Goal: Task Accomplishment & Management: Check status

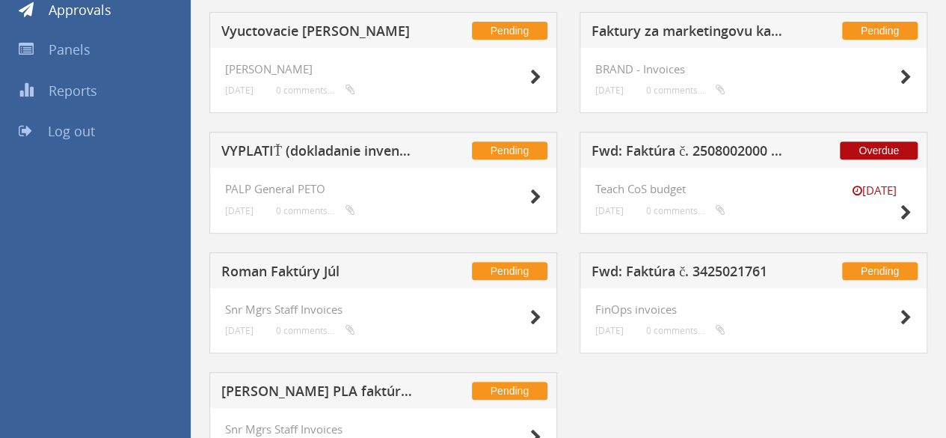
scroll to position [299, 0]
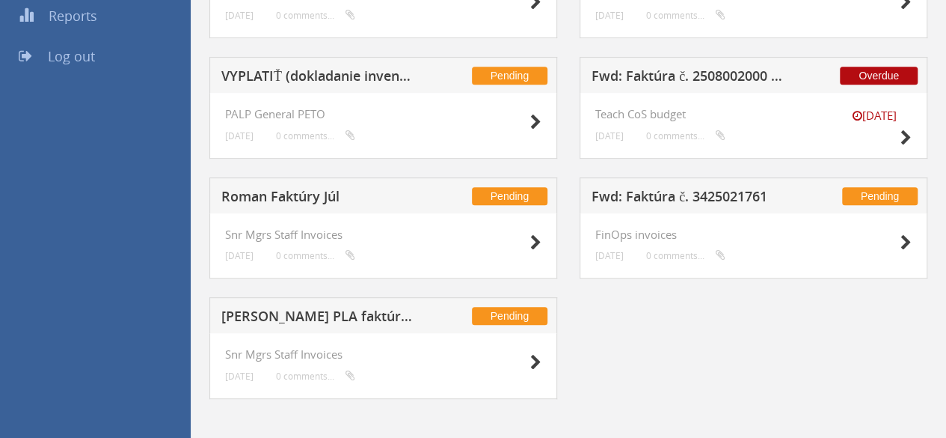
click at [292, 201] on h5 "Roman Faktúry Júl" at bounding box center [318, 198] width 194 height 19
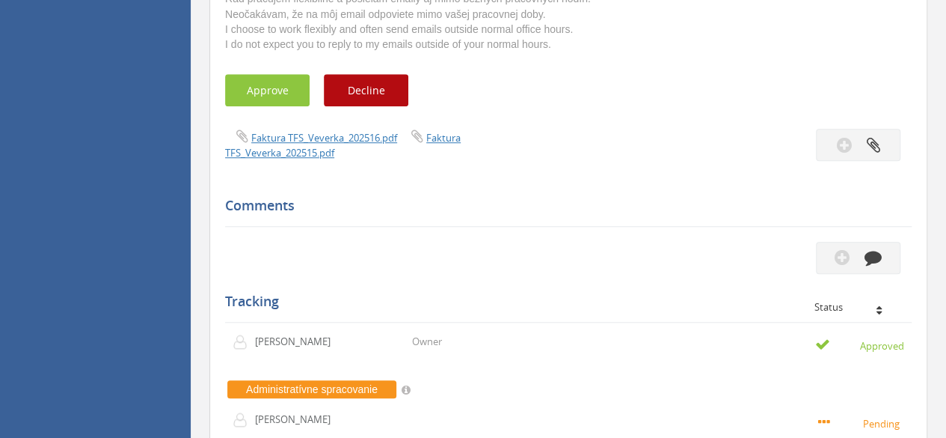
scroll to position [598, 0]
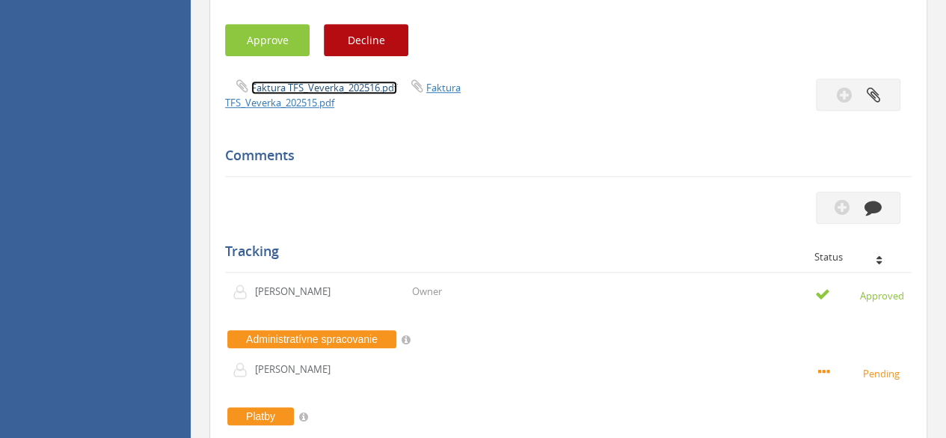
click at [358, 88] on link "Faktura TFS_Veverka_202516.pdf" at bounding box center [324, 87] width 146 height 13
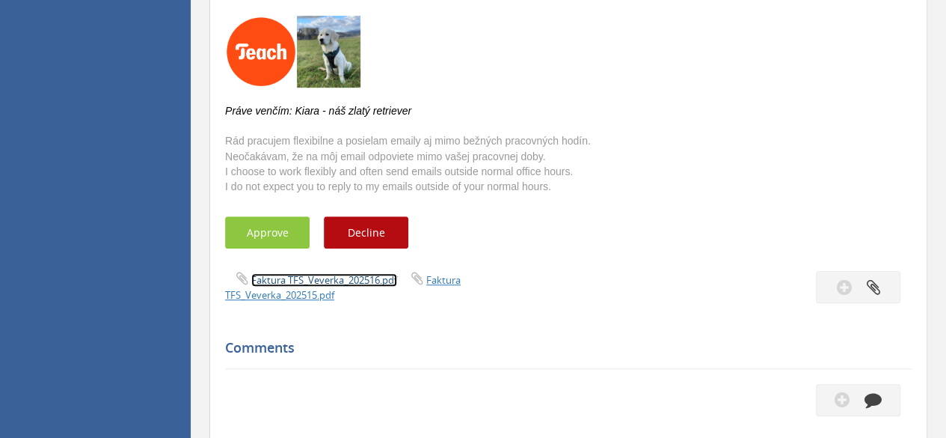
scroll to position [75, 0]
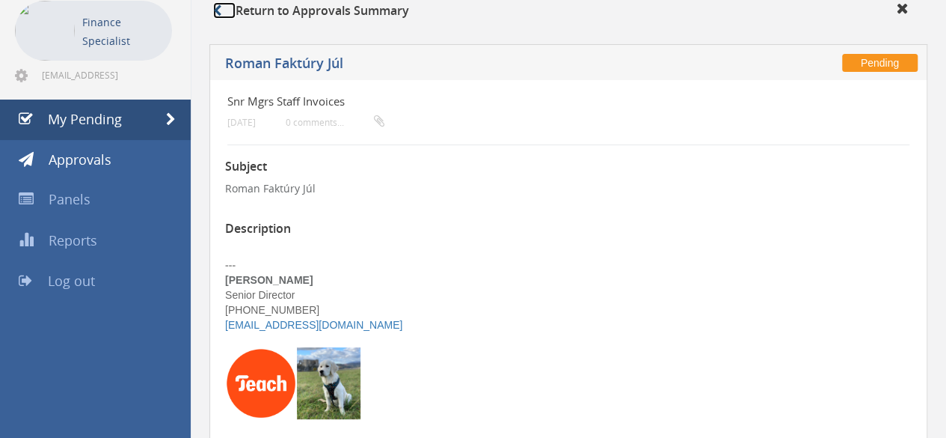
click at [218, 10] on icon at bounding box center [217, 10] width 8 height 12
click at [148, 116] on link "My Pending" at bounding box center [95, 119] width 191 height 40
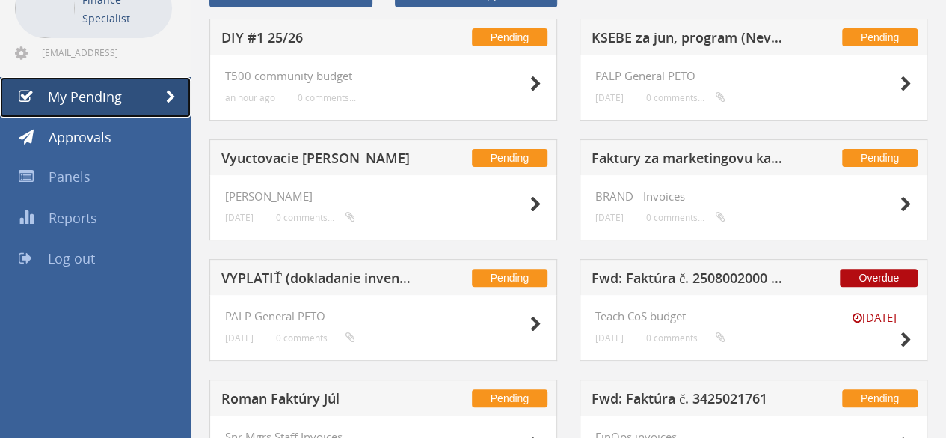
scroll to position [75, 0]
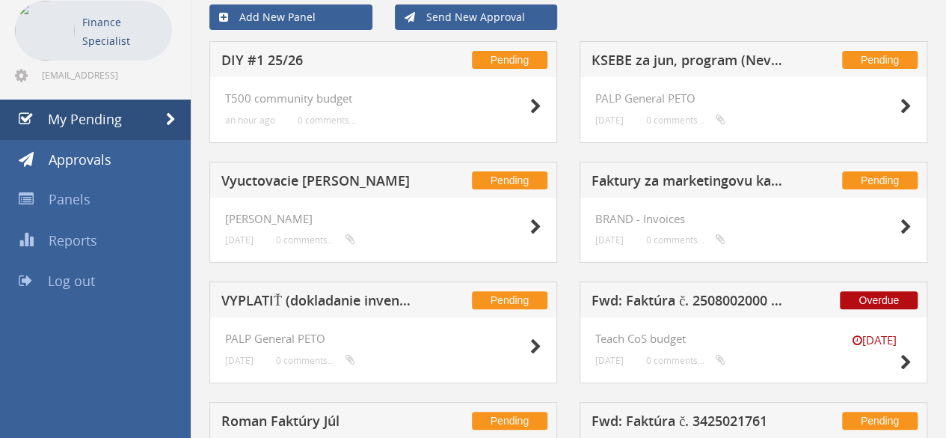
click at [310, 186] on h5 "Vyuctovacie [PERSON_NAME]" at bounding box center [318, 183] width 194 height 19
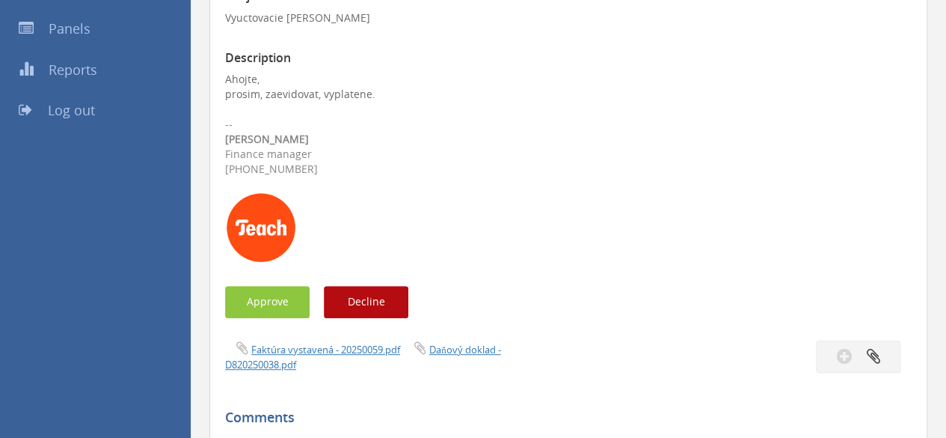
scroll to position [299, 0]
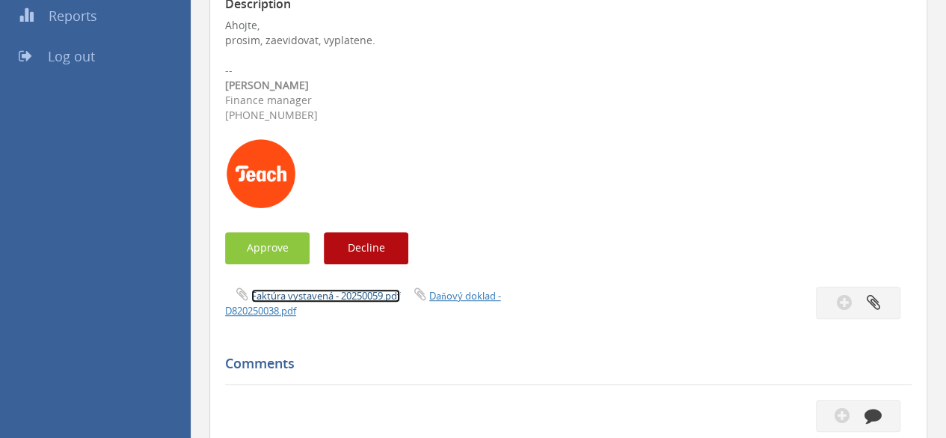
click at [326, 297] on link "Faktúra vystavená - 20250059.pdf" at bounding box center [325, 295] width 149 height 13
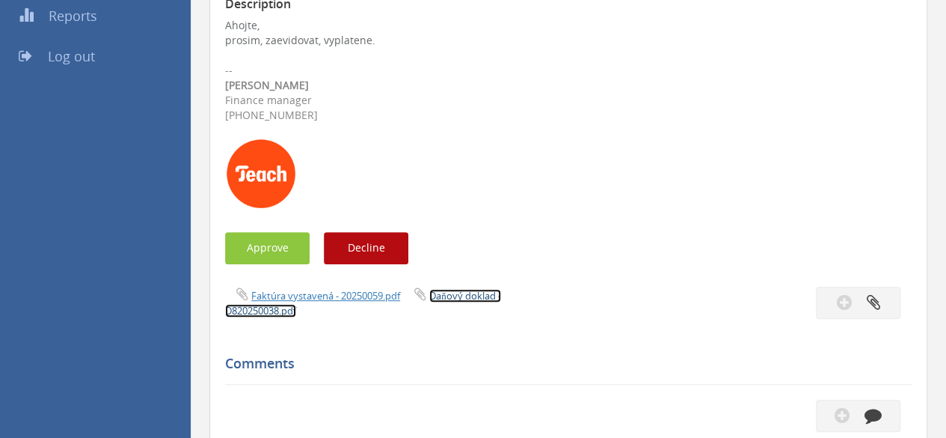
click at [467, 298] on link "Daňový doklad - D820250038.pdf" at bounding box center [363, 303] width 276 height 28
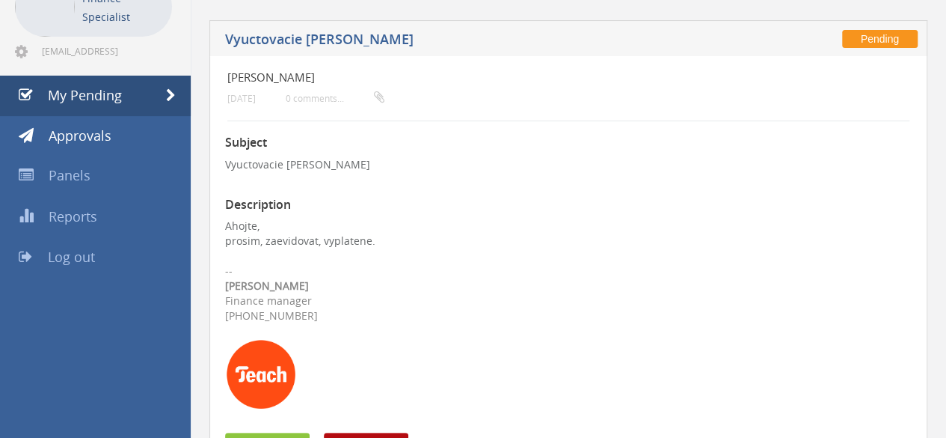
scroll to position [100, 0]
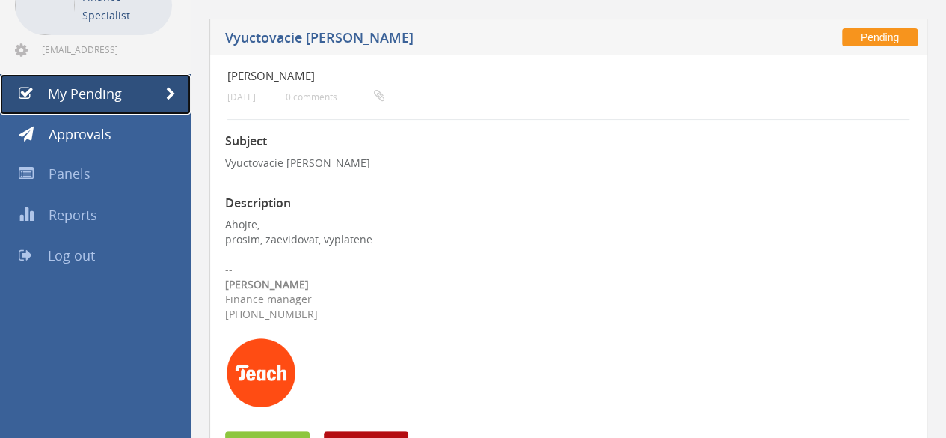
click at [148, 98] on link "My Pending" at bounding box center [95, 94] width 191 height 40
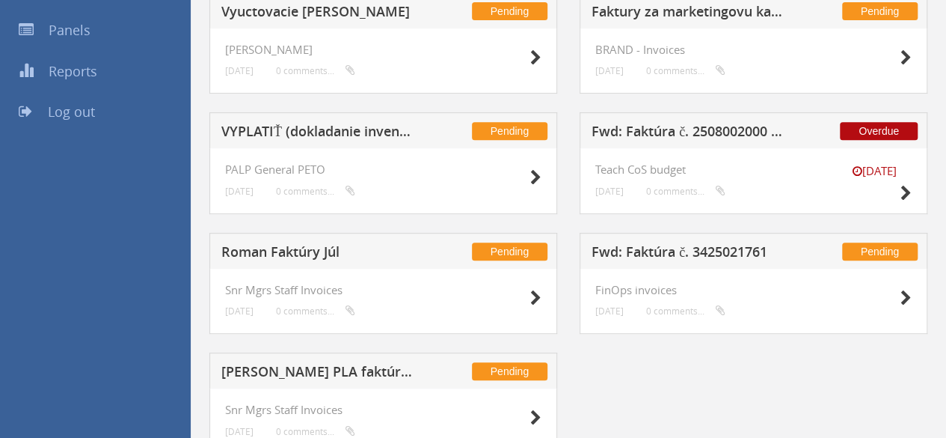
scroll to position [306, 0]
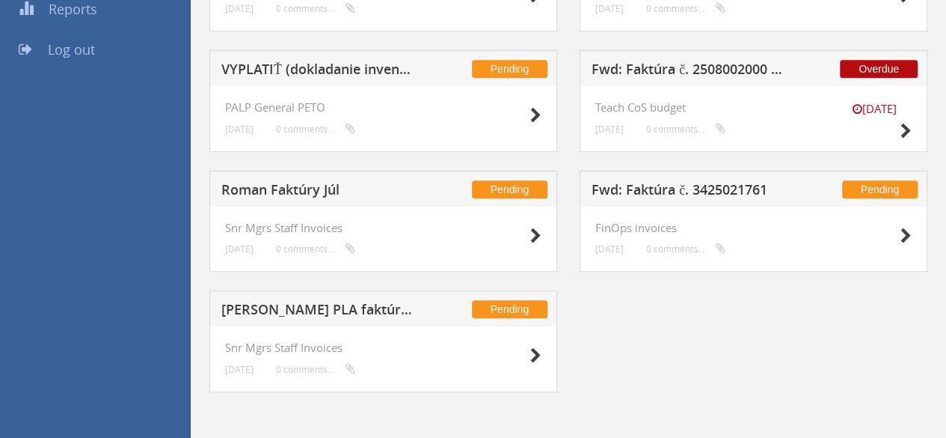
click at [295, 177] on div "Pending Roman Faktúry Júl" at bounding box center [383, 189] width 348 height 36
click at [295, 186] on h5 "Roman Faktúry Júl" at bounding box center [318, 192] width 194 height 19
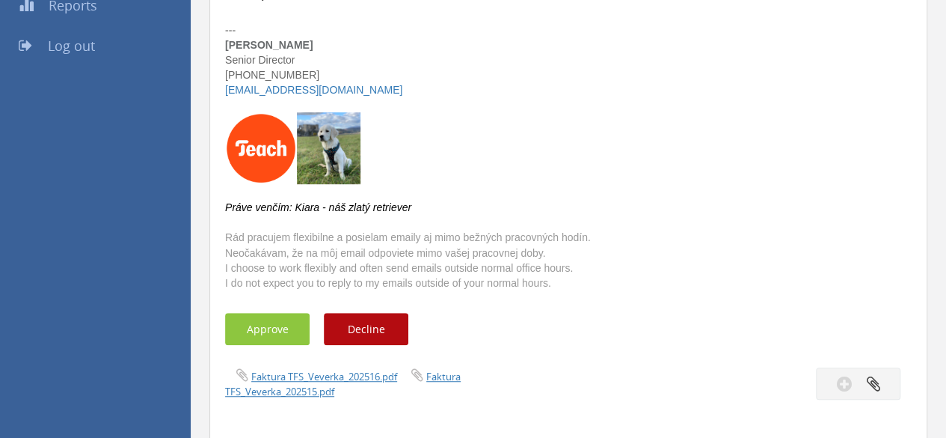
scroll to position [315, 0]
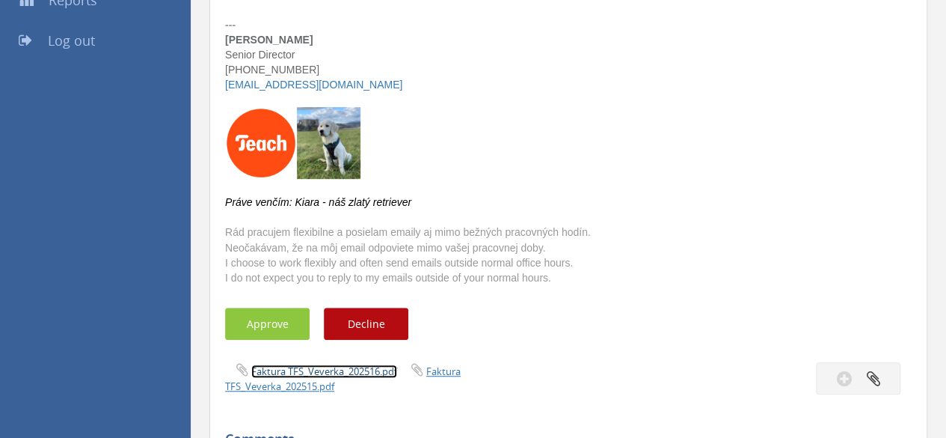
click at [323, 366] on link "Faktura TFS_Veverka_202516.pdf" at bounding box center [324, 370] width 146 height 13
click at [367, 326] on button "Decline" at bounding box center [366, 323] width 85 height 32
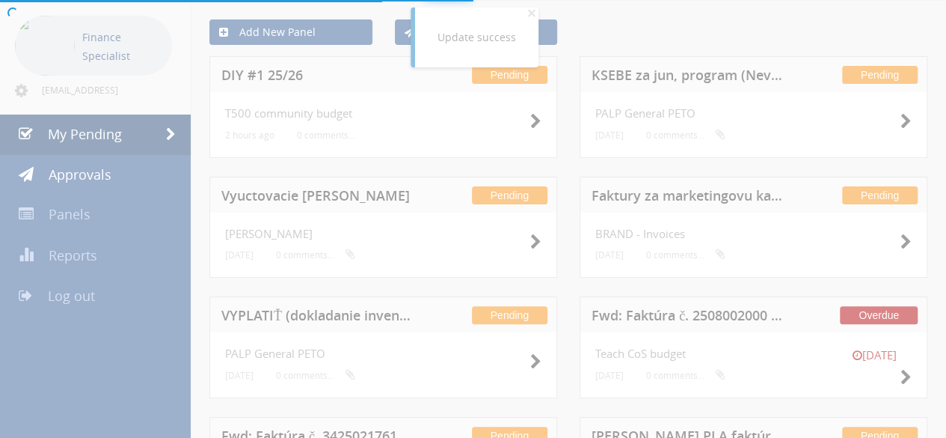
scroll to position [186, 0]
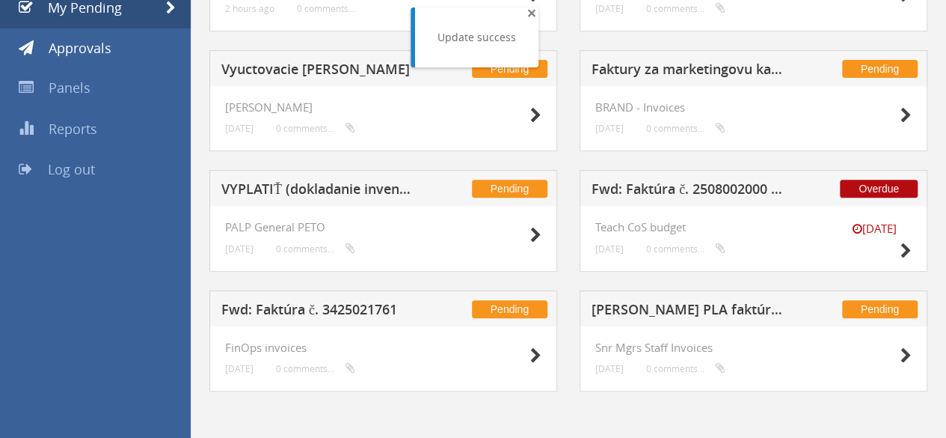
click at [533, 16] on span "×" at bounding box center [531, 12] width 9 height 21
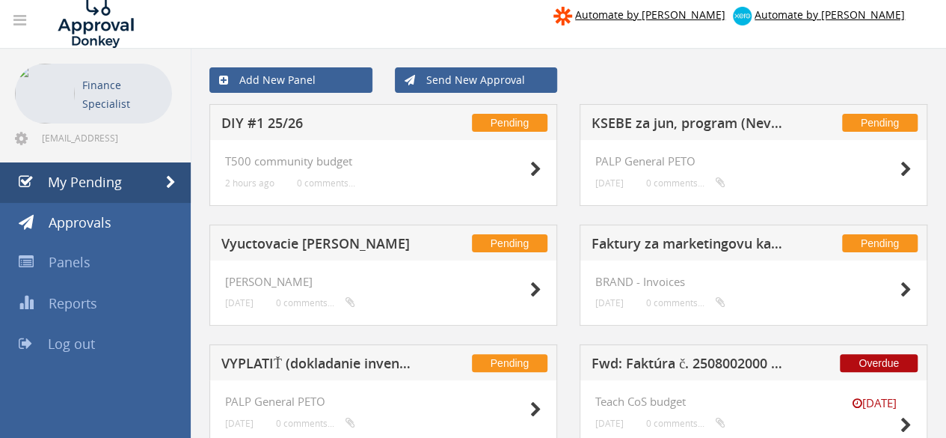
scroll to position [0, 0]
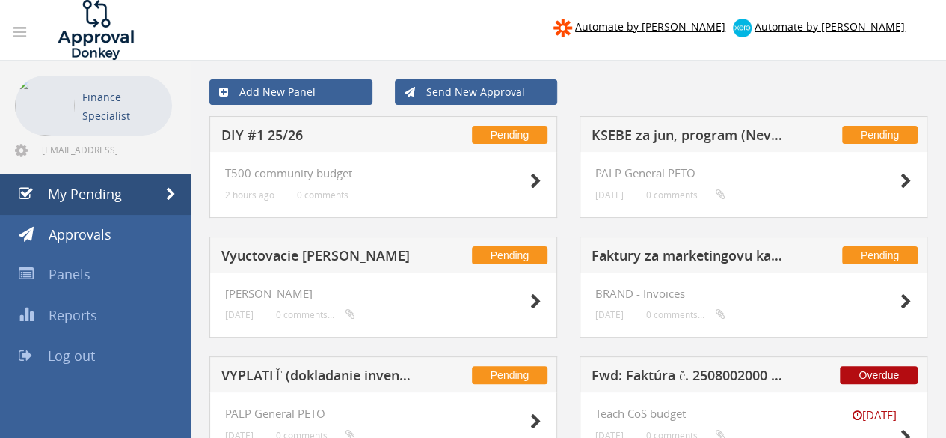
click at [301, 250] on h5 "Vyuctovacie [PERSON_NAME]" at bounding box center [318, 257] width 194 height 19
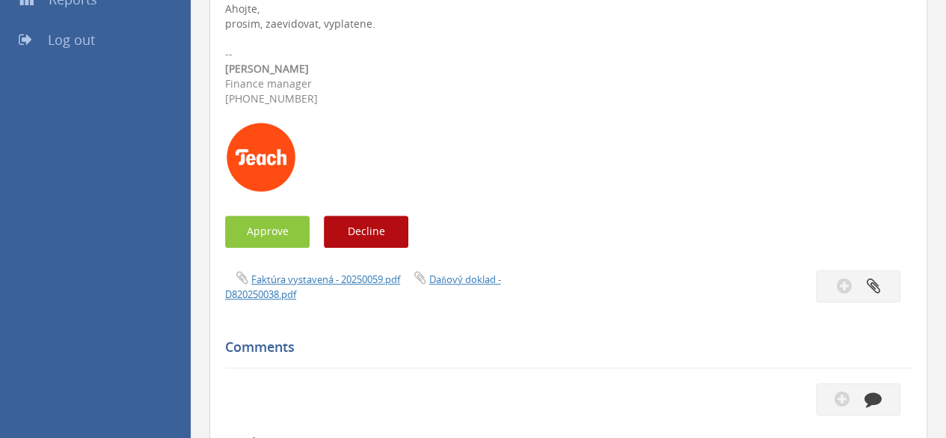
scroll to position [319, 0]
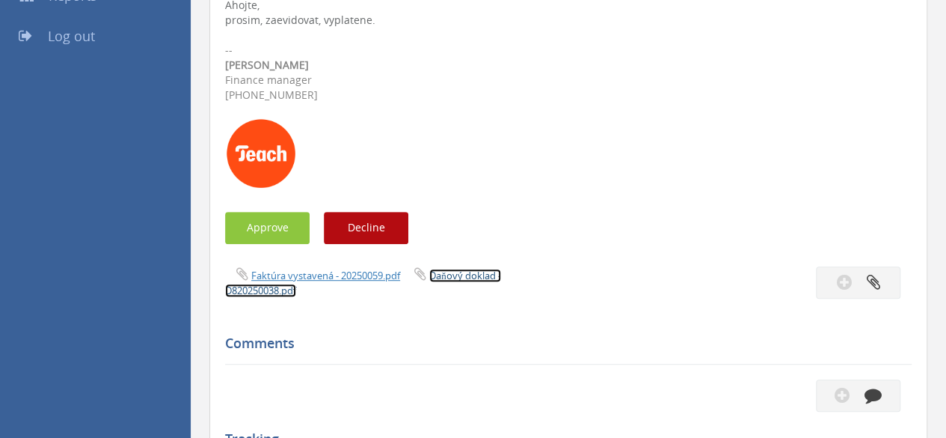
click at [488, 278] on link "Daňový doklad - D820250038.pdf" at bounding box center [363, 283] width 276 height 28
click at [354, 279] on link "Faktúra vystavená - 20250059.pdf" at bounding box center [325, 275] width 149 height 13
